Goal: Navigation & Orientation: Find specific page/section

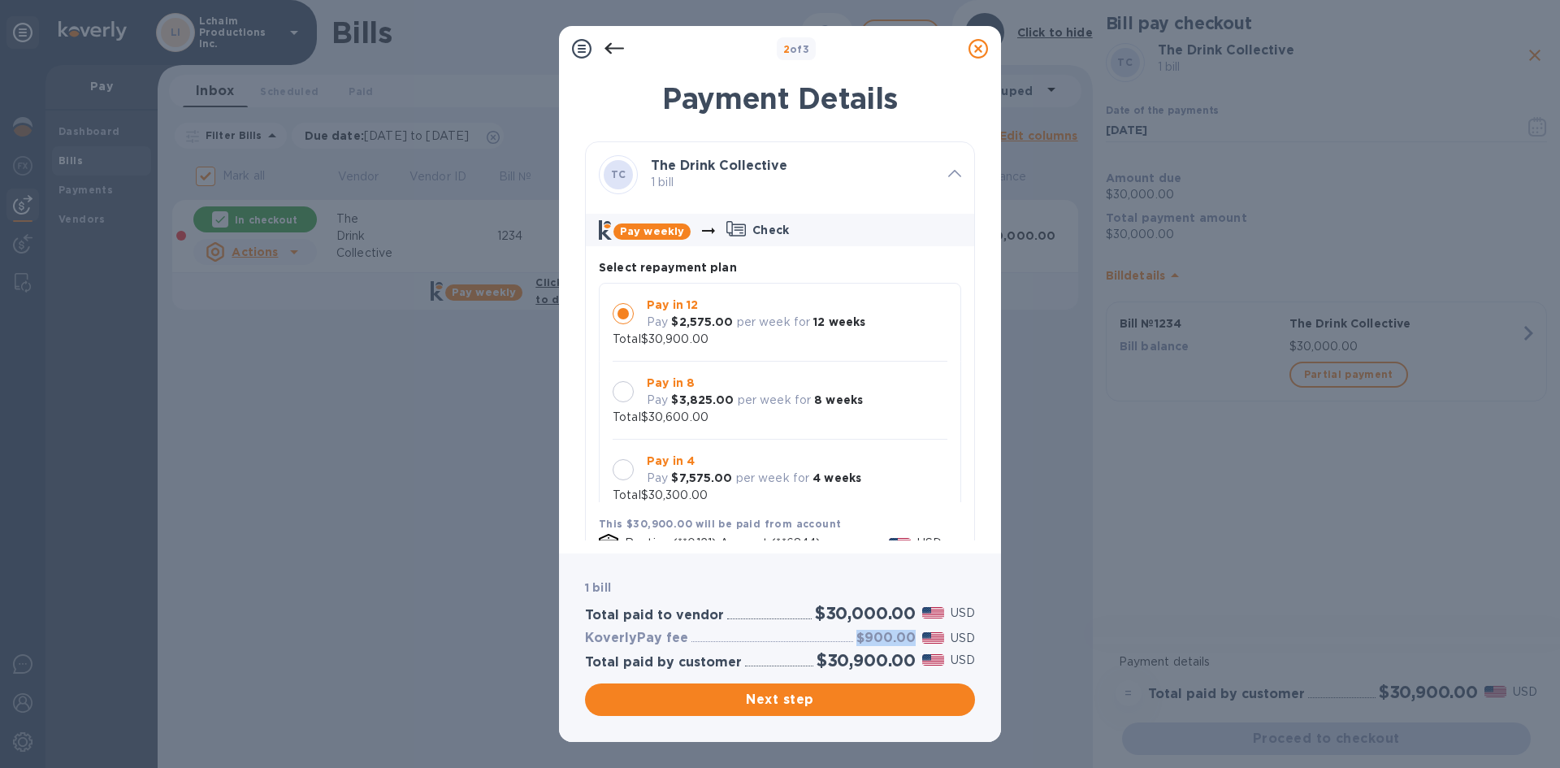
scroll to position [15, 0]
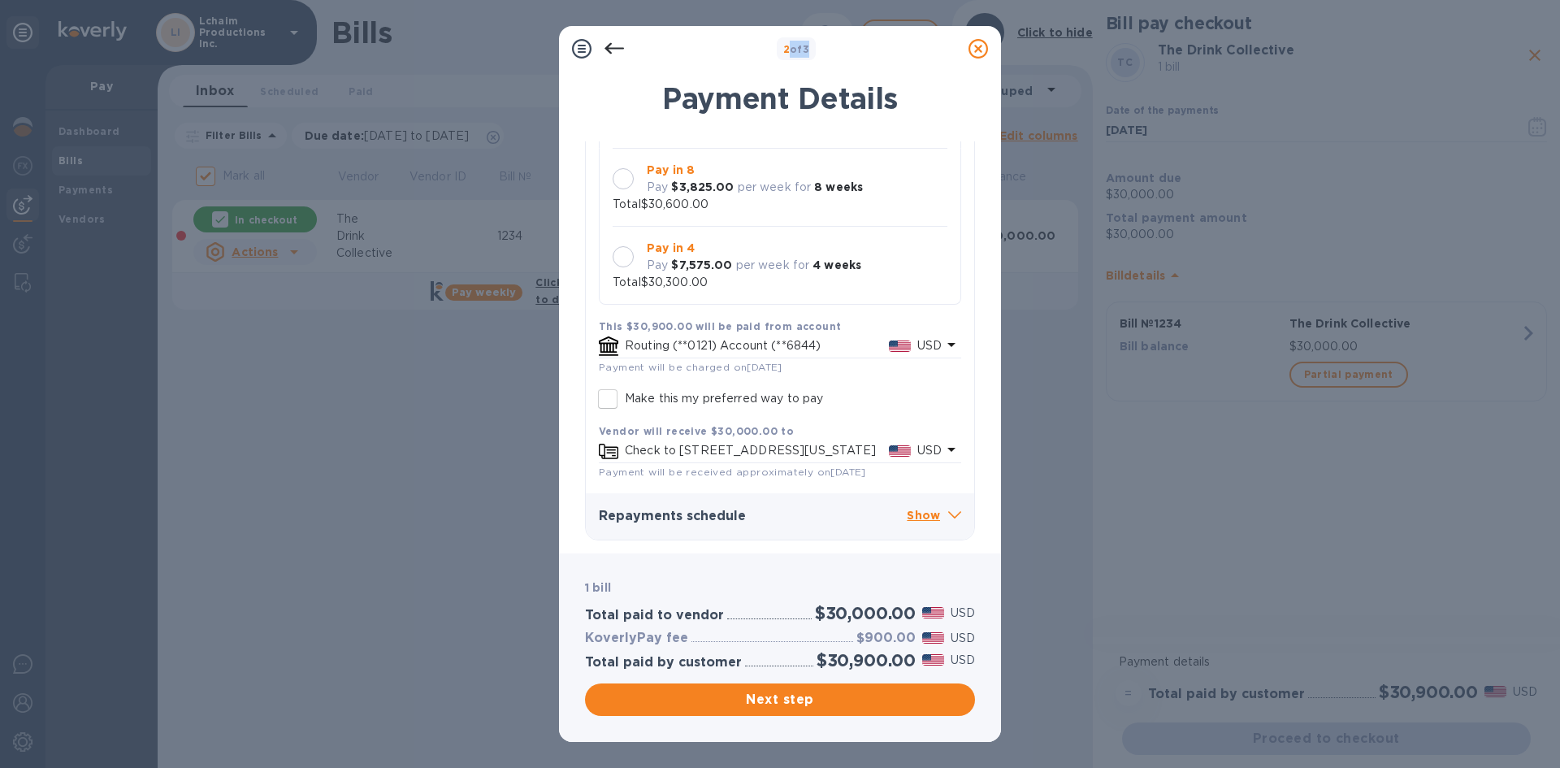
drag, startPoint x: 785, startPoint y: 50, endPoint x: 844, endPoint y: 50, distance: 59.3
click at [844, 50] on div "2 of 3" at bounding box center [795, 49] width 331 height 24
click at [792, 50] on b "2 of 3" at bounding box center [796, 49] width 27 height 12
drag, startPoint x: 814, startPoint y: 50, endPoint x: 777, endPoint y: 56, distance: 37.1
click at [777, 56] on div "2 of 3" at bounding box center [797, 49] width 40 height 24
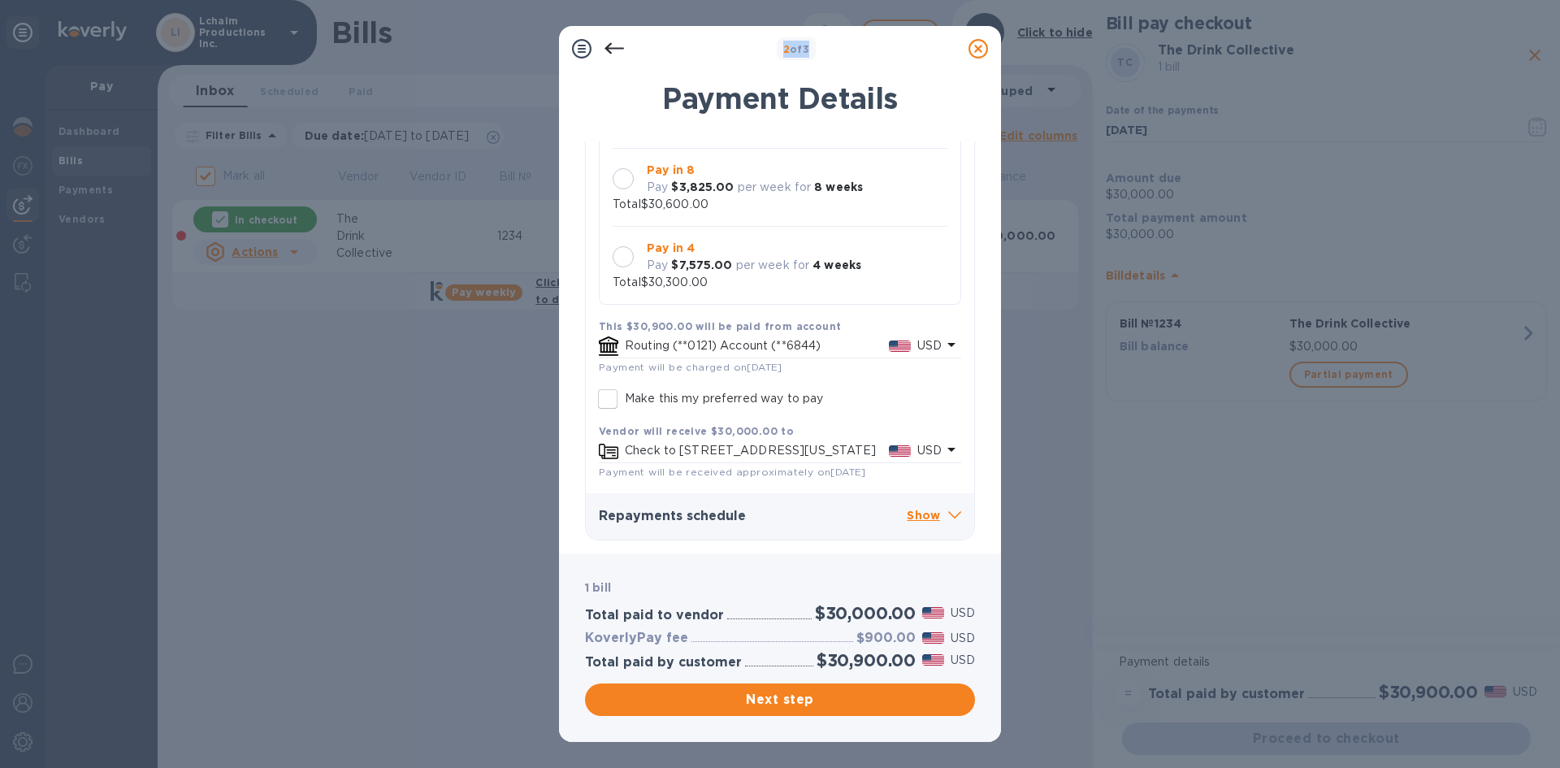
click at [785, 54] on span "2" at bounding box center [786, 49] width 6 height 12
drag, startPoint x: 816, startPoint y: 48, endPoint x: 781, endPoint y: 52, distance: 35.2
click at [781, 52] on div "2 of 3" at bounding box center [797, 49] width 40 height 24
click at [794, 50] on b "2 of 3" at bounding box center [796, 49] width 27 height 12
drag, startPoint x: 812, startPoint y: 48, endPoint x: 778, endPoint y: 51, distance: 33.5
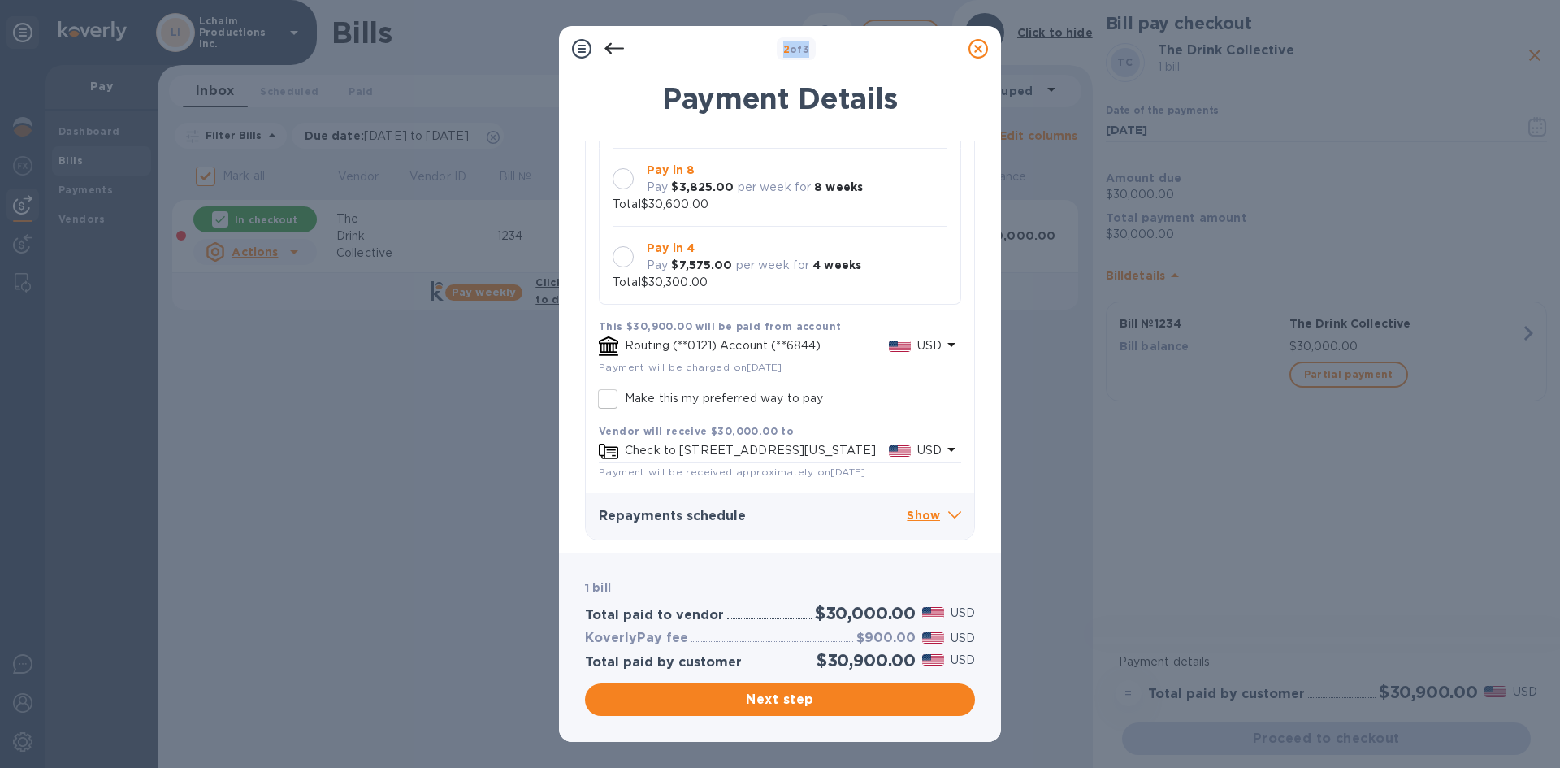
click at [778, 51] on div "2 of 3" at bounding box center [797, 49] width 40 height 24
click at [802, 50] on b "2 of 3" at bounding box center [796, 49] width 27 height 12
drag, startPoint x: 816, startPoint y: 48, endPoint x: 777, endPoint y: 50, distance: 39.0
click at [777, 50] on div "2 of 3" at bounding box center [797, 49] width 40 height 24
click at [807, 49] on b "2 of 3" at bounding box center [796, 49] width 27 height 12
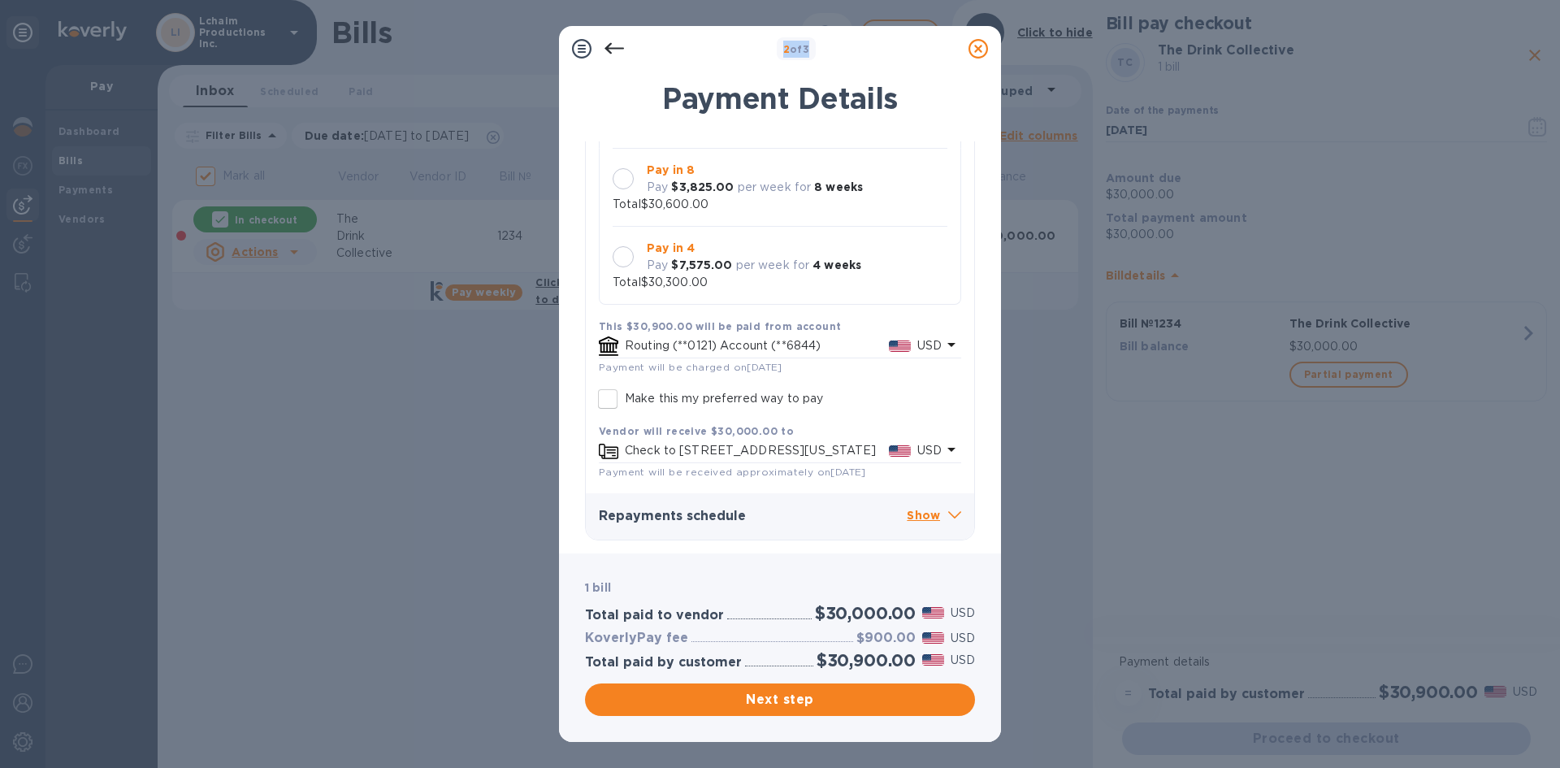
drag, startPoint x: 811, startPoint y: 45, endPoint x: 773, endPoint y: 53, distance: 38.1
click at [773, 53] on div "2 of 3" at bounding box center [795, 49] width 331 height 24
